Goal: Navigation & Orientation: Find specific page/section

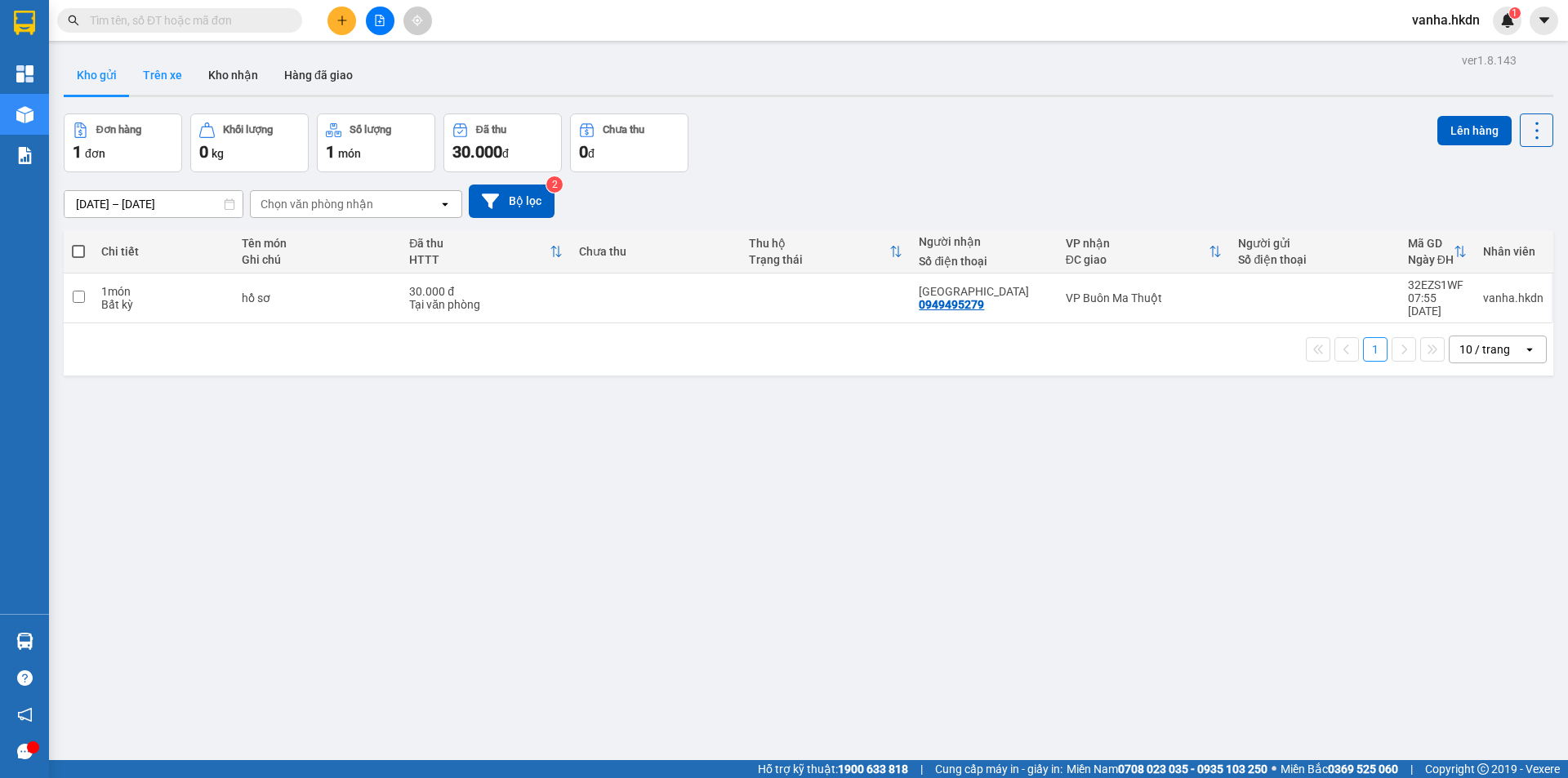
click at [174, 79] on button "Trên xe" at bounding box center [162, 75] width 65 height 39
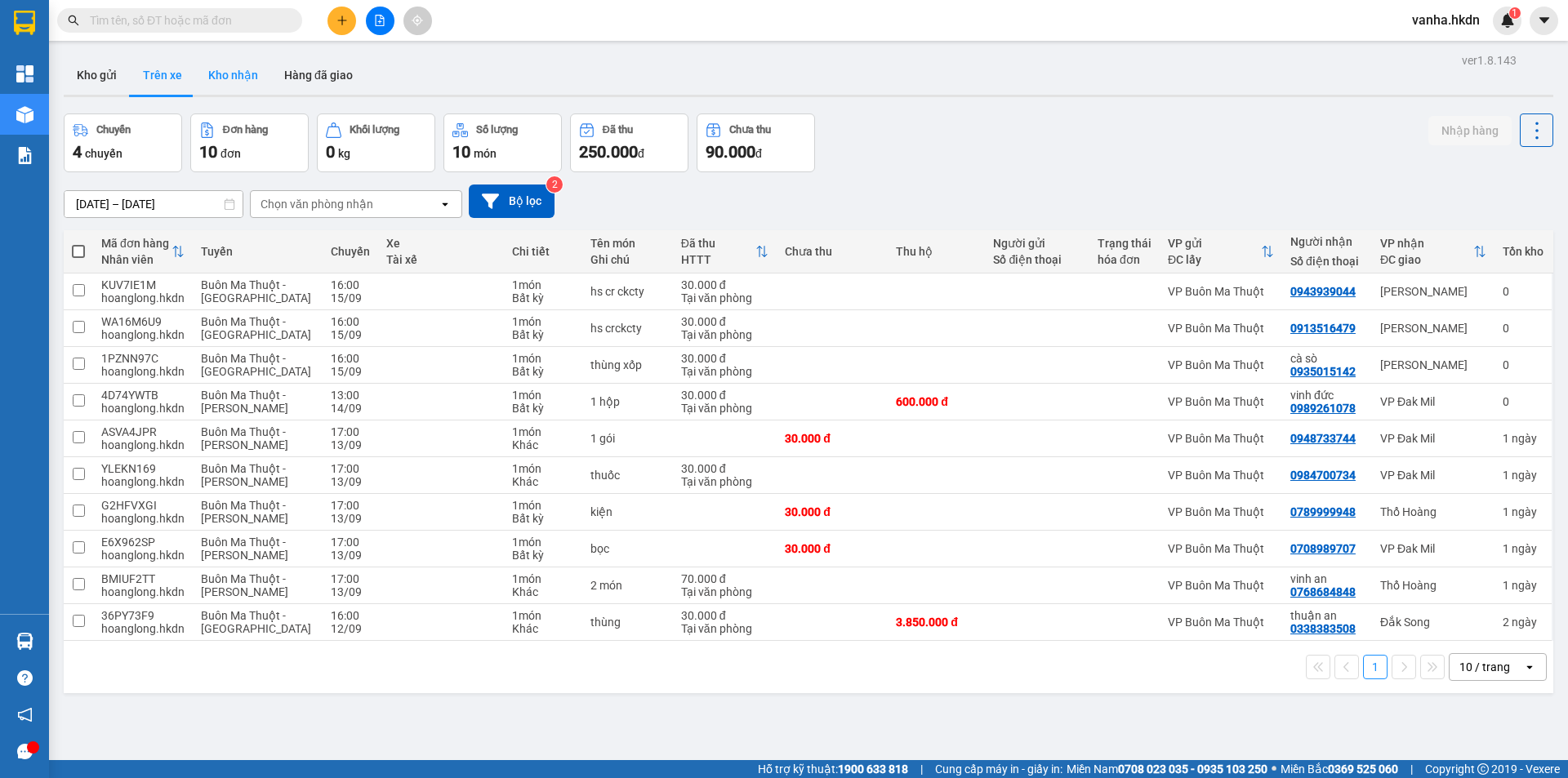
click at [236, 78] on button "Kho nhận" at bounding box center [233, 75] width 76 height 39
